Goal: Information Seeking & Learning: Find specific fact

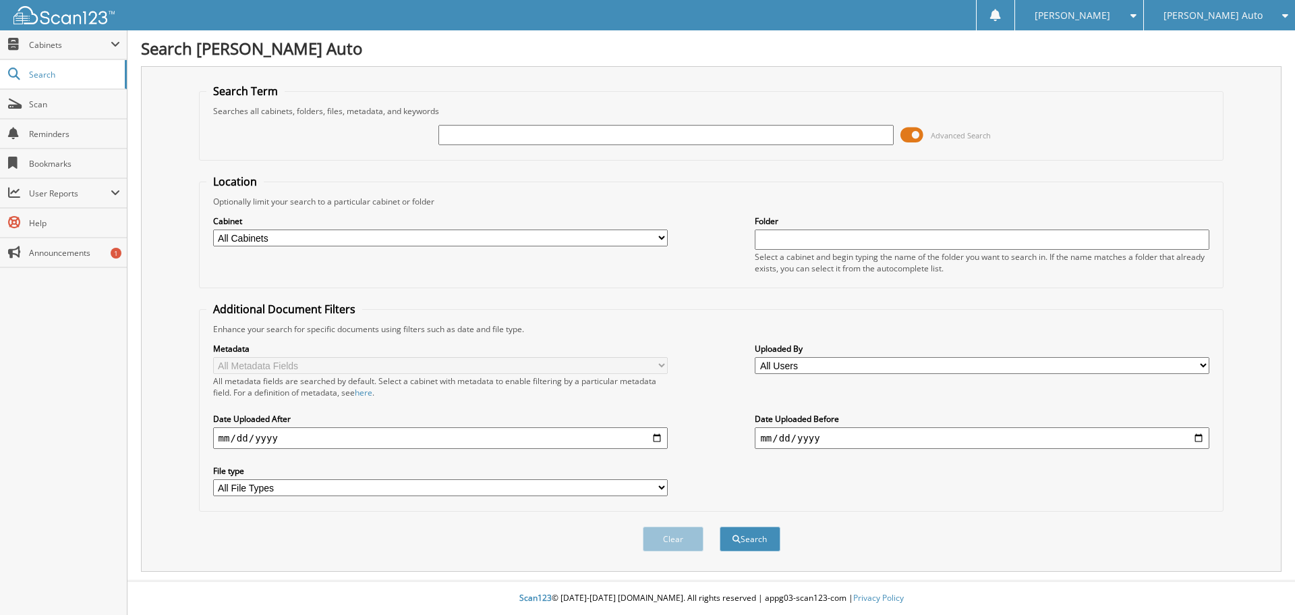
click at [918, 143] on span at bounding box center [912, 135] width 23 height 20
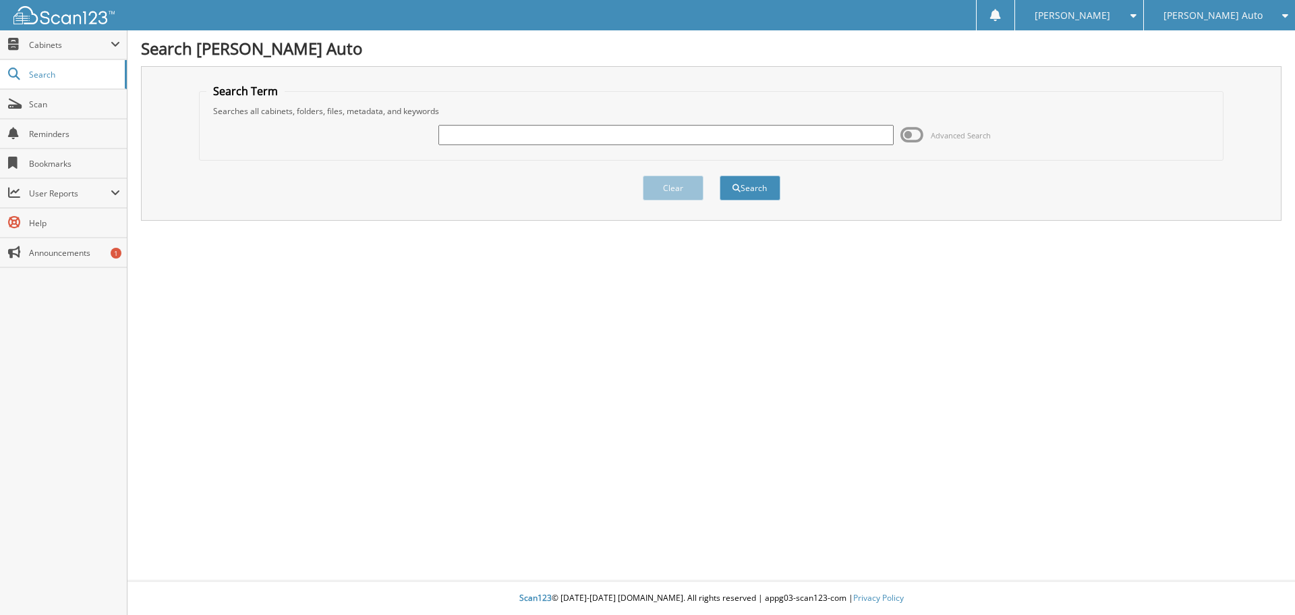
click at [752, 136] on input "text" at bounding box center [666, 135] width 455 height 20
type input "461411"
click at [720, 175] on button "Search" at bounding box center [750, 187] width 61 height 25
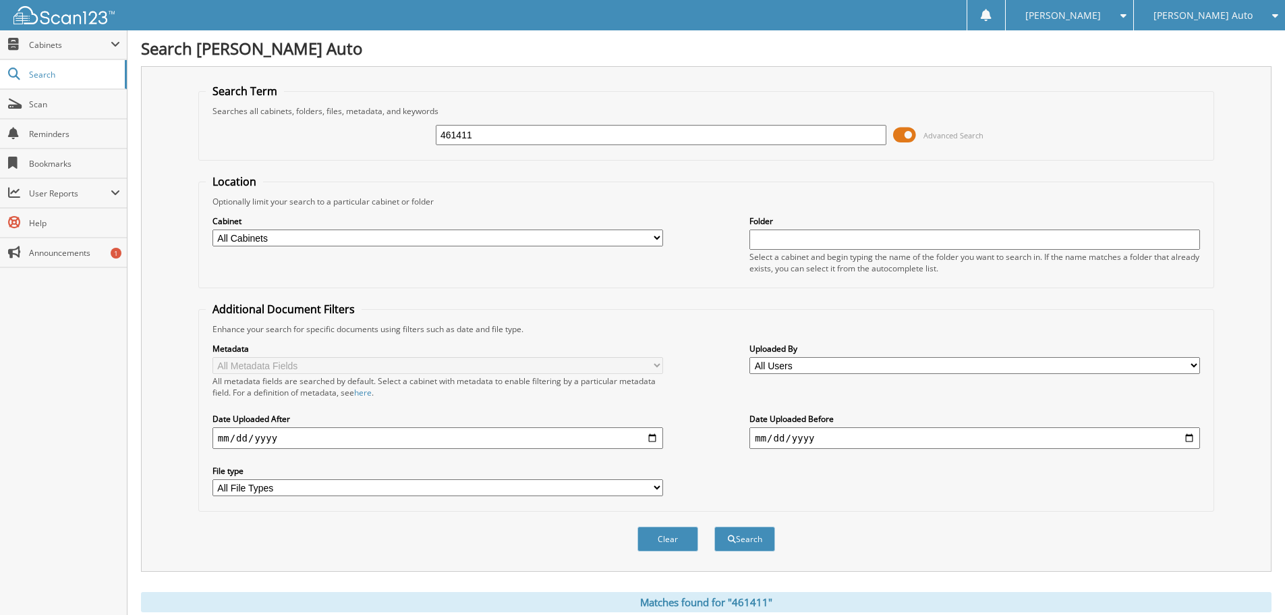
click at [903, 134] on span at bounding box center [904, 135] width 23 height 20
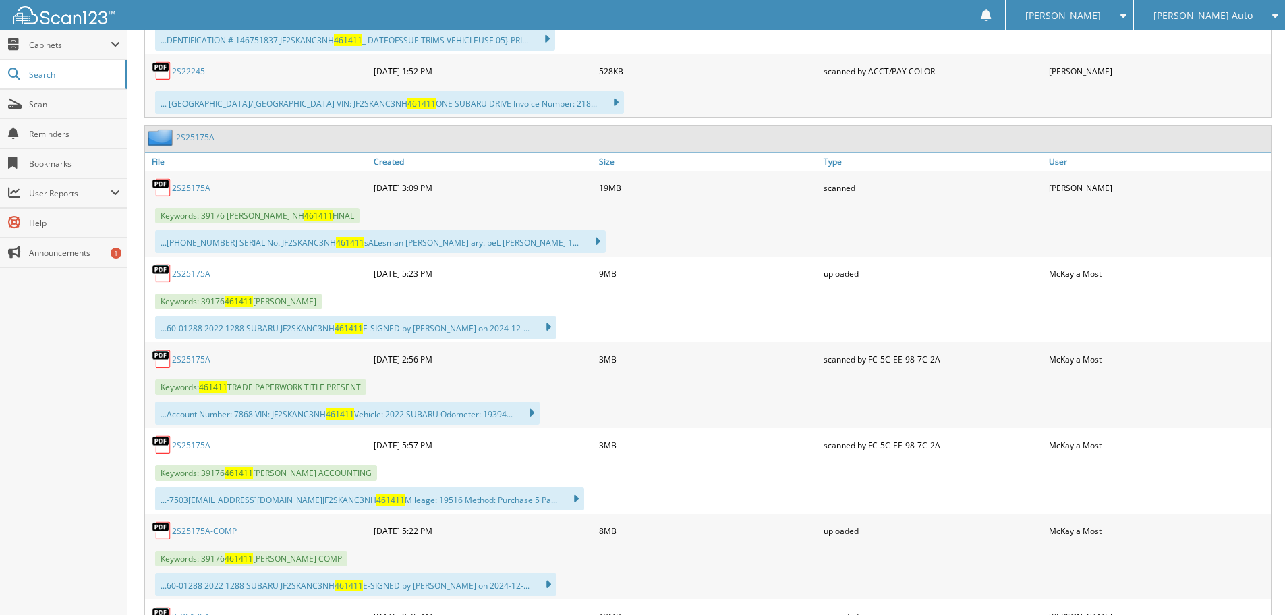
scroll to position [675, 0]
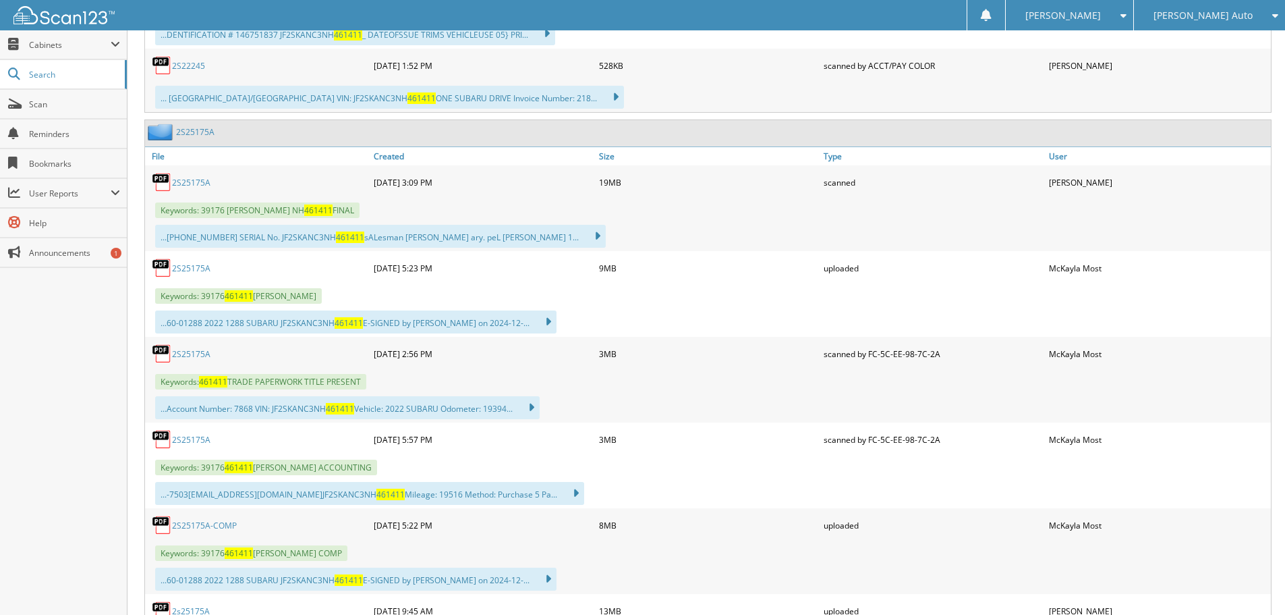
click at [194, 447] on div "2S25175A" at bounding box center [257, 439] width 225 height 27
click at [194, 444] on link "2S25175A" at bounding box center [191, 439] width 38 height 11
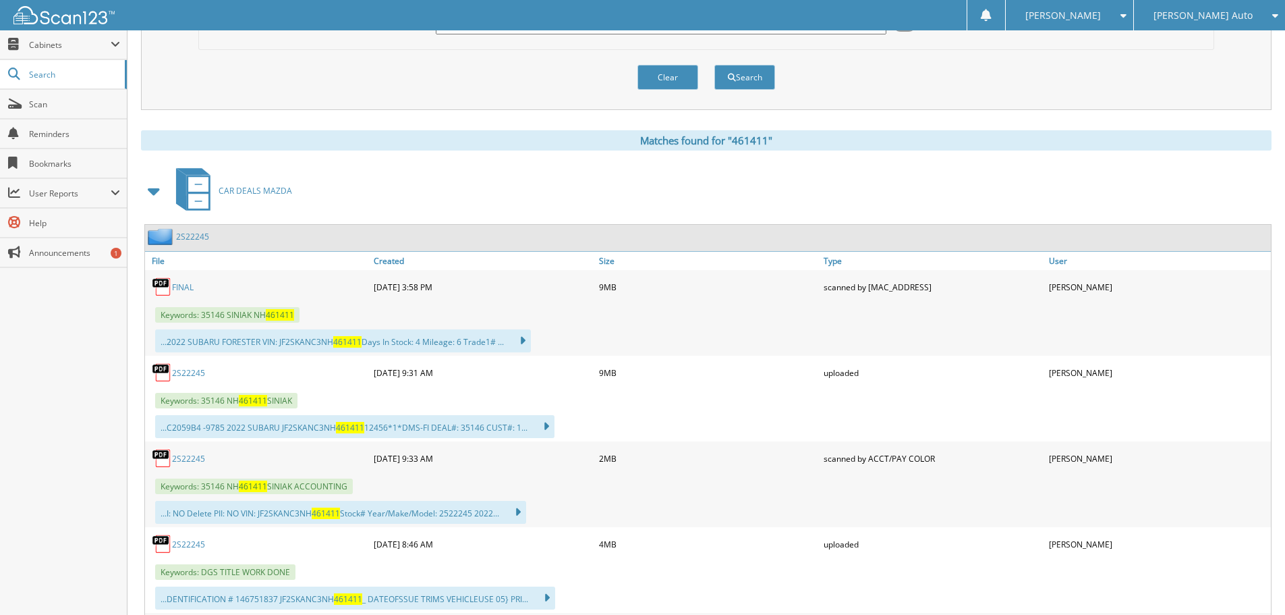
scroll to position [0, 0]
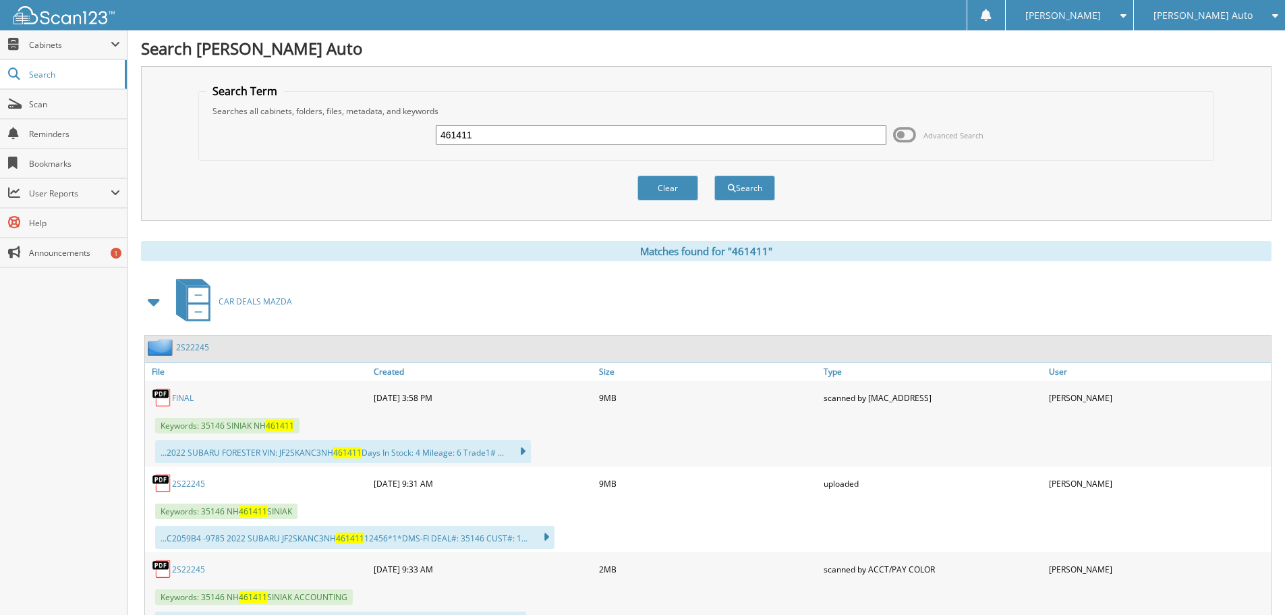
click at [143, 307] on span at bounding box center [154, 301] width 27 height 32
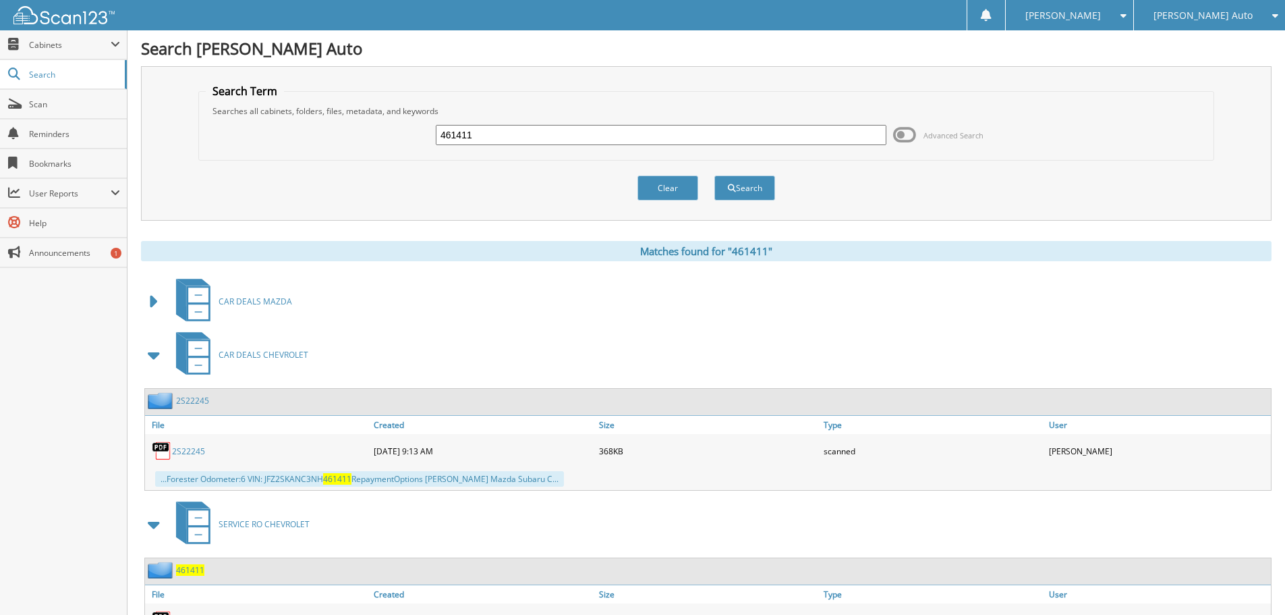
click at [474, 134] on input "461411" at bounding box center [661, 135] width 451 height 20
click at [477, 133] on input "461411" at bounding box center [661, 135] width 451 height 20
type input "533453"
click at [714, 175] on button "Search" at bounding box center [744, 187] width 61 height 25
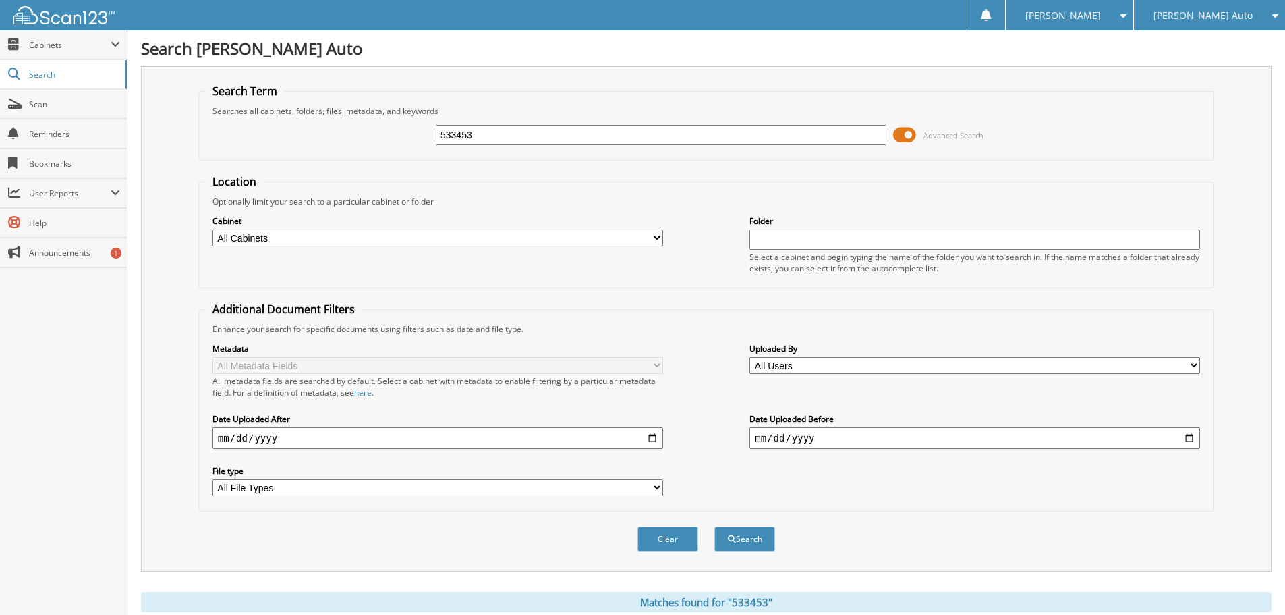
click at [919, 130] on span "Advanced Search" at bounding box center [938, 135] width 90 height 20
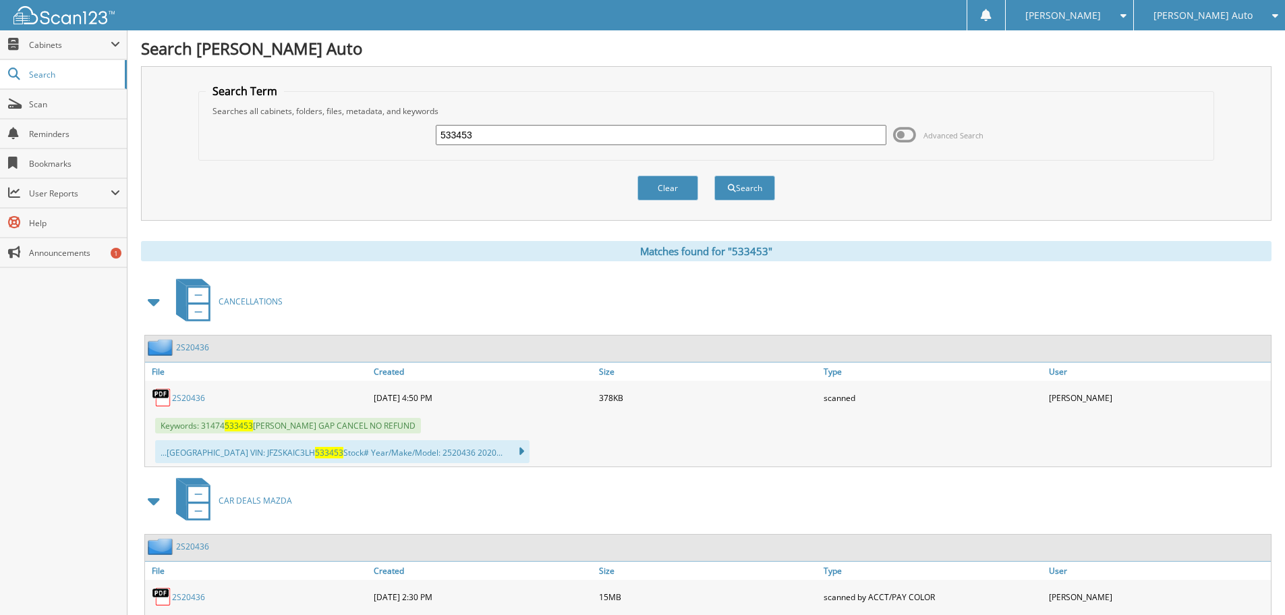
click at [497, 136] on input "533453" at bounding box center [661, 135] width 451 height 20
click at [498, 136] on input "533453" at bounding box center [661, 135] width 451 height 20
type input "521514"
click at [714, 175] on button "Search" at bounding box center [744, 187] width 61 height 25
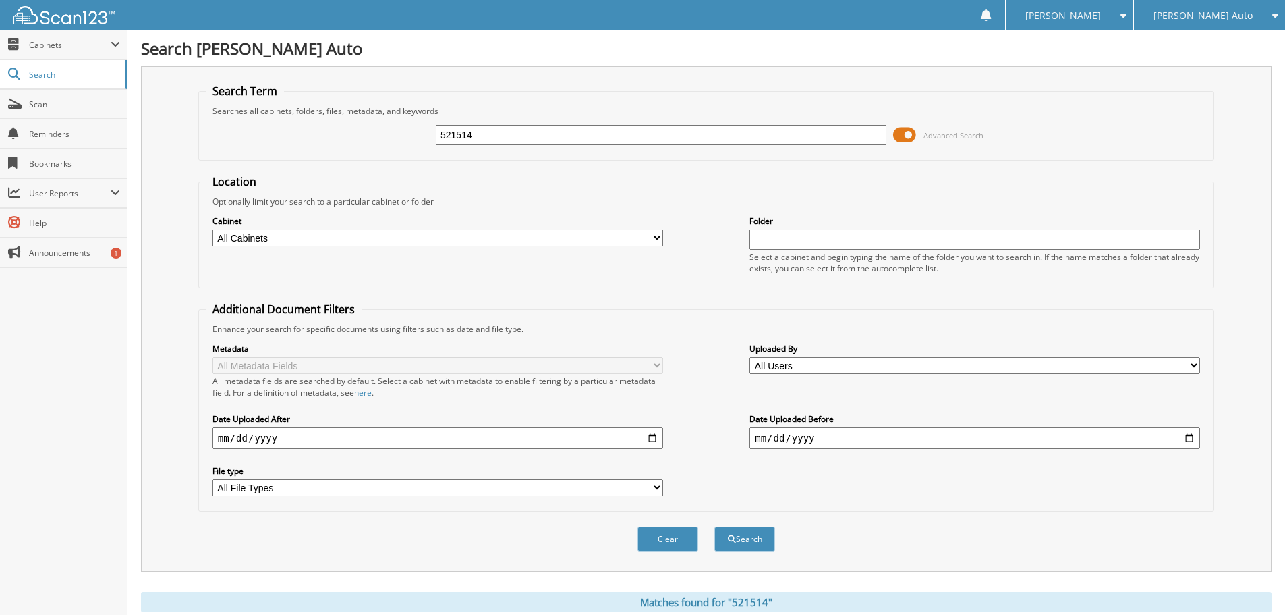
click at [540, 138] on input "521514" at bounding box center [661, 135] width 451 height 20
type input "726323"
click at [714, 526] on button "Search" at bounding box center [744, 538] width 61 height 25
click at [901, 132] on span at bounding box center [904, 135] width 23 height 20
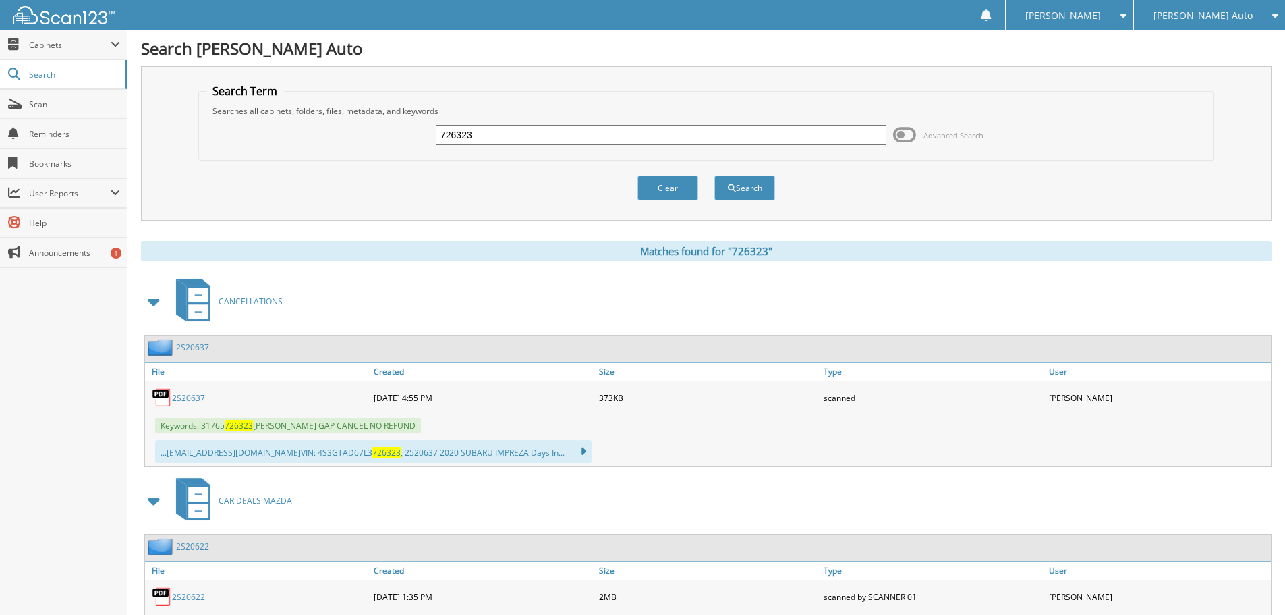
drag, startPoint x: 188, startPoint y: 396, endPoint x: 318, endPoint y: 358, distance: 136.4
click at [188, 396] on link "2S20637" at bounding box center [188, 397] width 33 height 11
click at [531, 135] on input "726323" at bounding box center [661, 135] width 451 height 20
type input "533453"
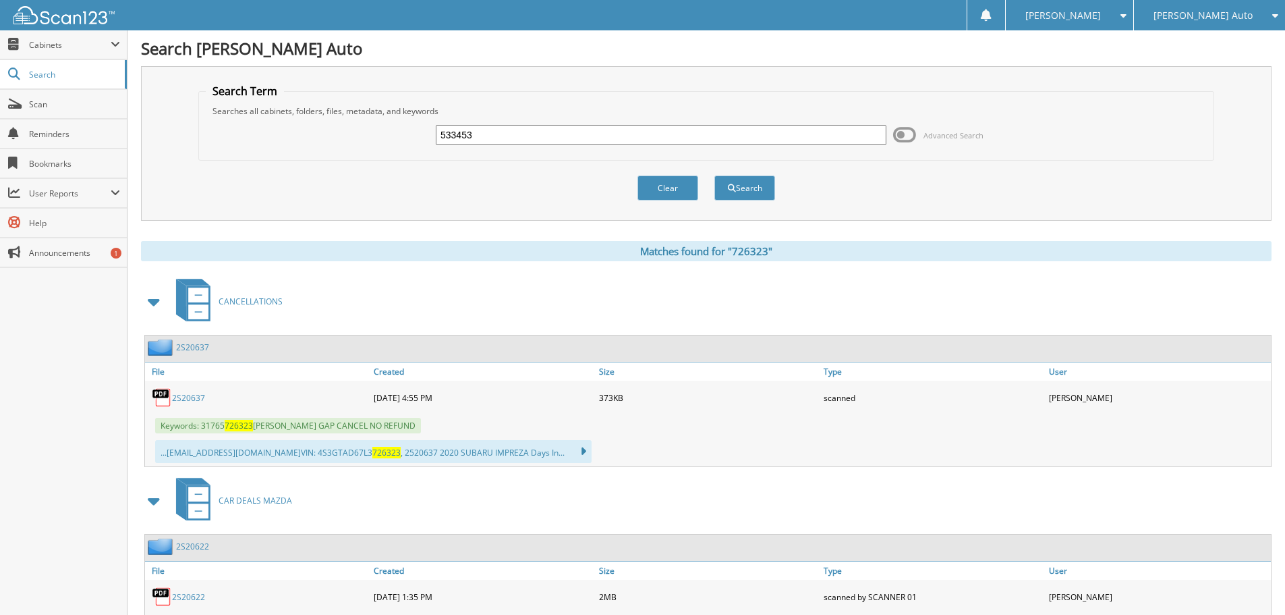
click at [714, 175] on button "Search" at bounding box center [744, 187] width 61 height 25
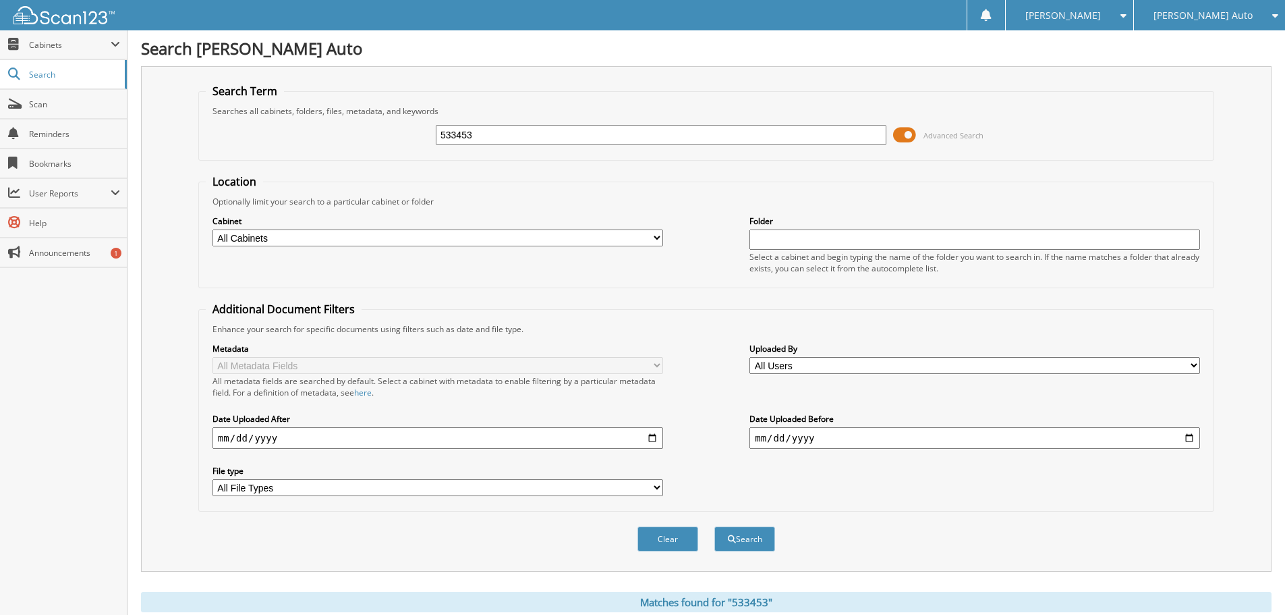
click at [900, 138] on span at bounding box center [904, 135] width 23 height 20
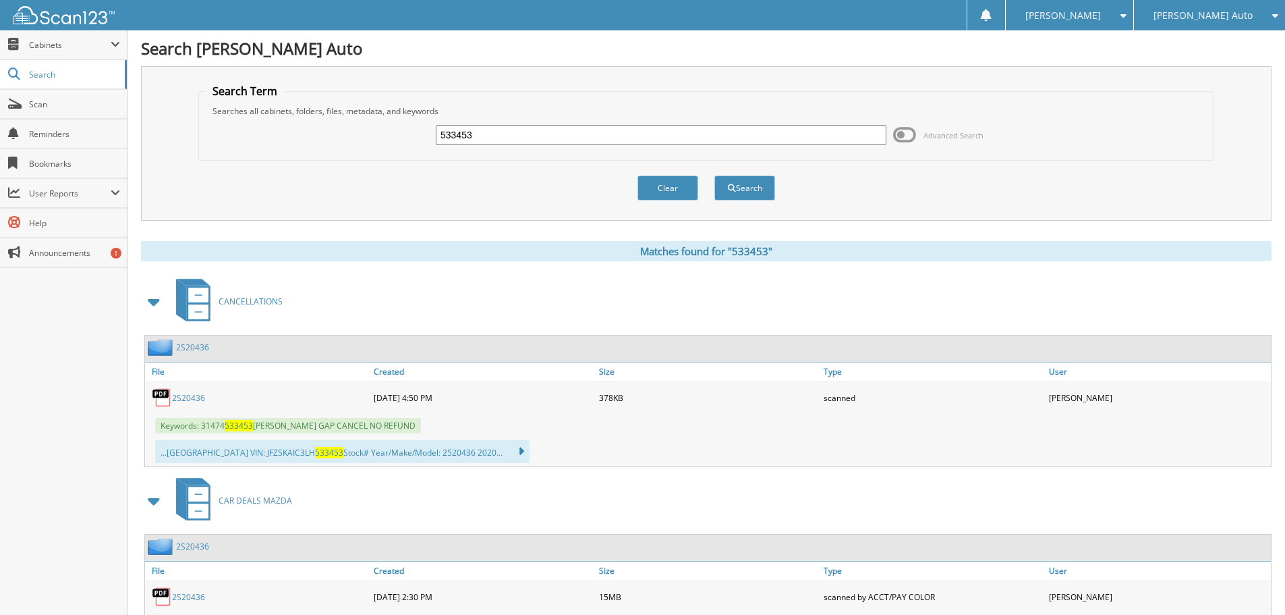
click at [181, 399] on link "2S20436" at bounding box center [188, 397] width 33 height 11
click at [30, 96] on link "Scan" at bounding box center [63, 104] width 127 height 29
